Goal: Task Accomplishment & Management: Manage account settings

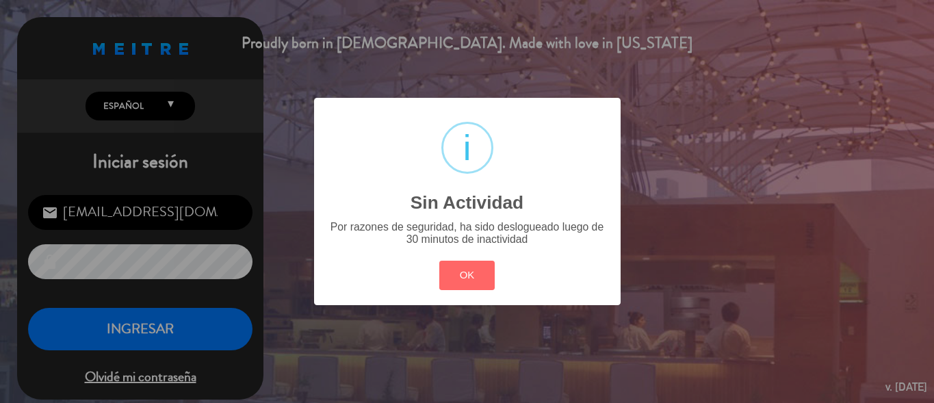
click at [298, 78] on div "? ! i Sin Actividad × Por razones de seguridad, ha sido deslogueado luego de 30…" at bounding box center [467, 201] width 934 height 403
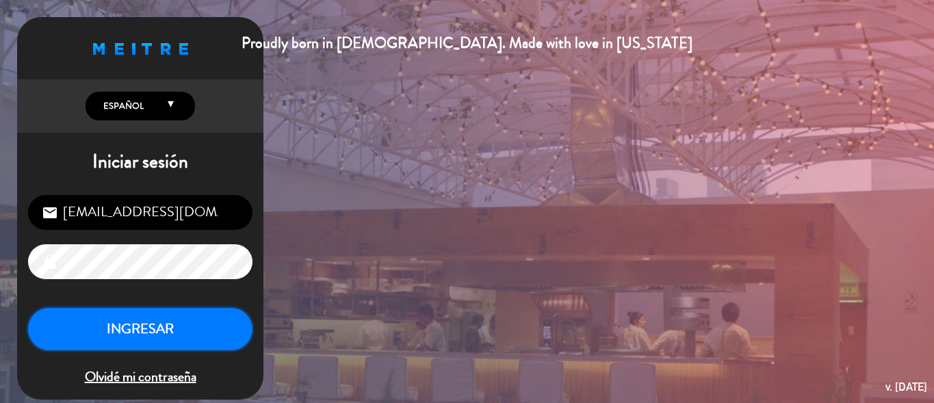
click at [173, 321] on button "INGRESAR" at bounding box center [140, 329] width 224 height 43
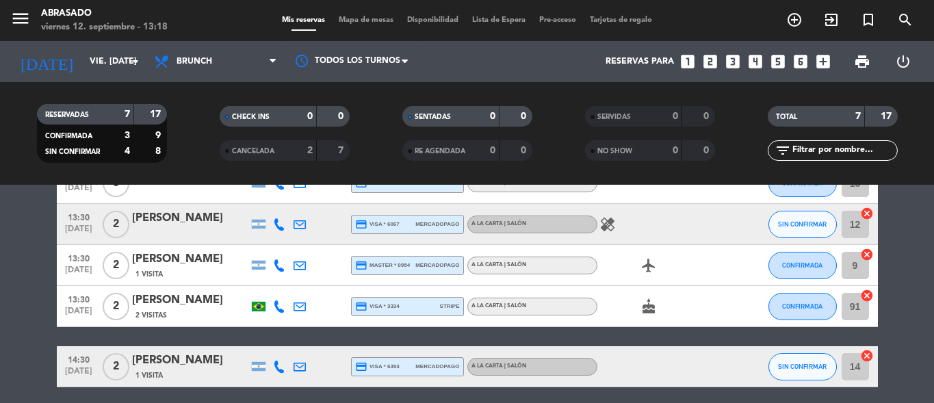
scroll to position [137, 0]
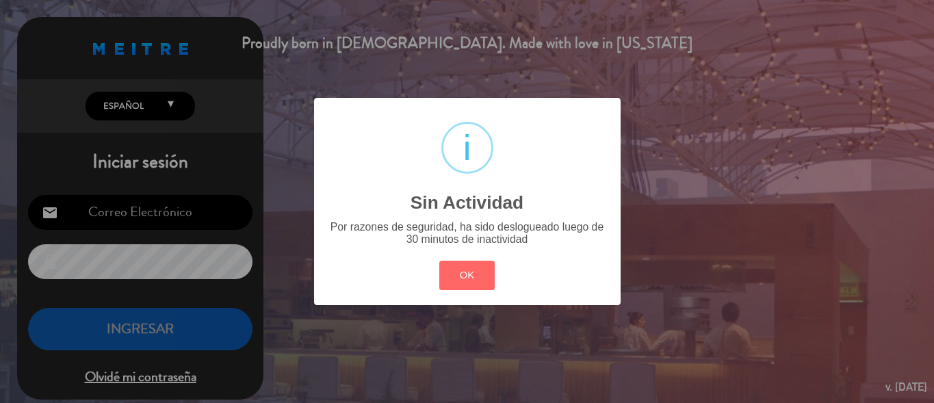
type input "[EMAIL_ADDRESS][DOMAIN_NAME]"
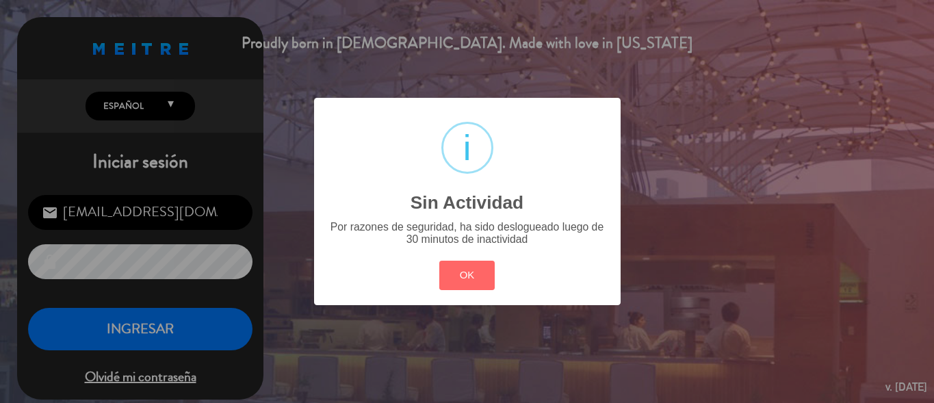
click at [311, 80] on div "? ! i Sin Actividad × Por razones de seguridad, ha sido deslogueado luego de 30…" at bounding box center [467, 201] width 934 height 403
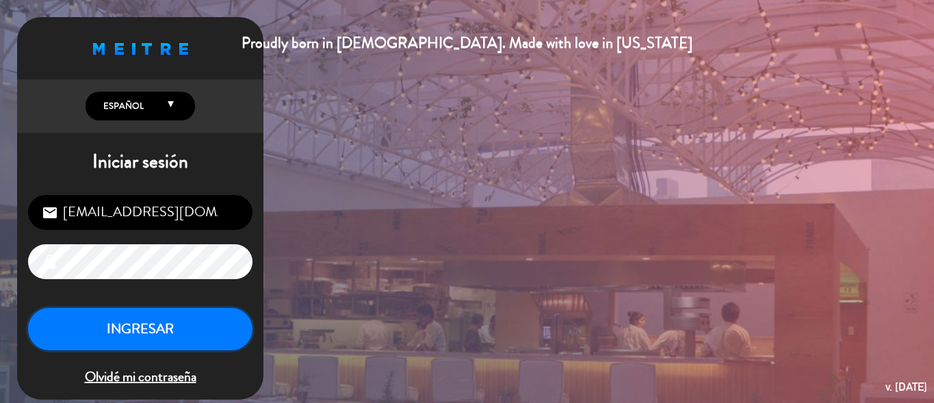
click at [178, 337] on button "INGRESAR" at bounding box center [140, 329] width 224 height 43
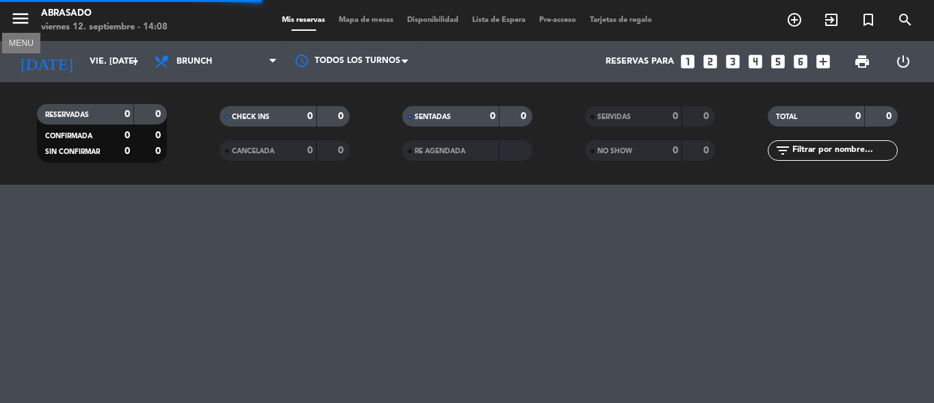
click at [17, 18] on icon "menu" at bounding box center [20, 18] width 21 height 21
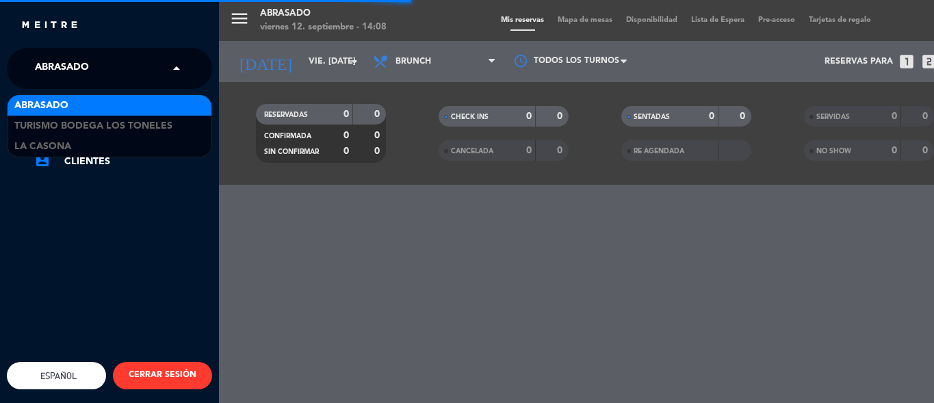
click at [166, 62] on input "text" at bounding box center [110, 69] width 167 height 30
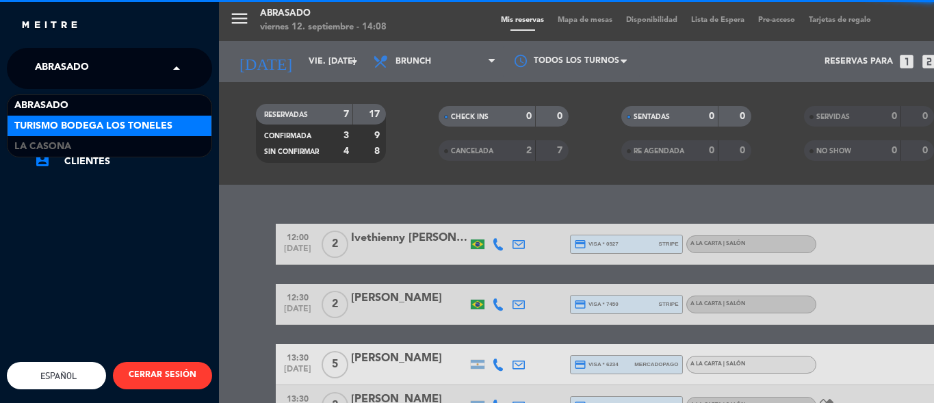
click at [166, 124] on span "Turismo Bodega Los Toneles" at bounding box center [93, 126] width 158 height 16
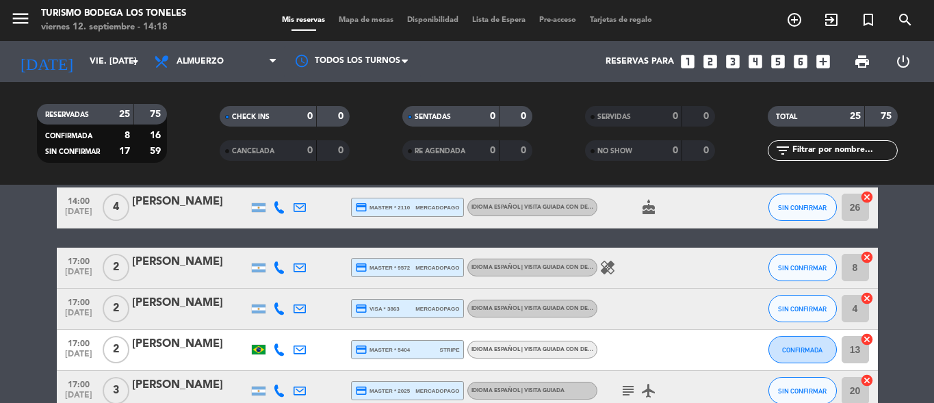
scroll to position [993, 0]
